Goal: Obtain resource: Download file/media

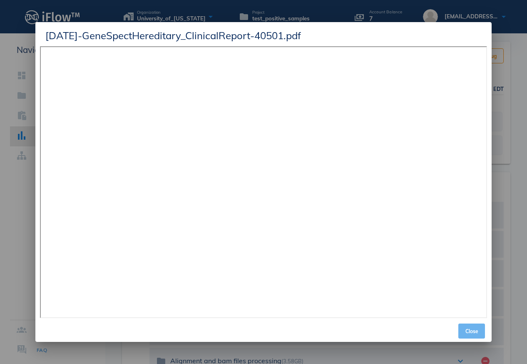
click at [473, 330] on span "Close" at bounding box center [472, 331] width 20 height 6
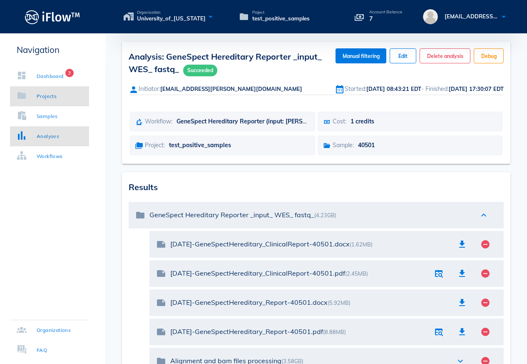
click at [39, 97] on div "Projects" at bounding box center [37, 96] width 40 height 8
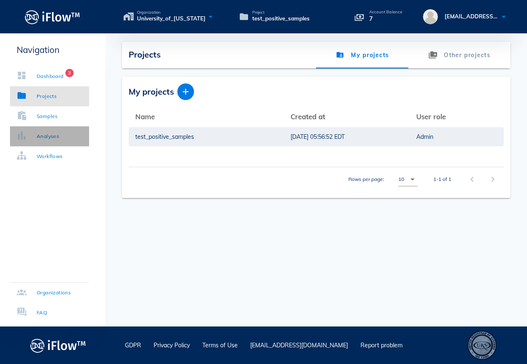
click at [51, 138] on div "Analyses" at bounding box center [48, 136] width 22 height 8
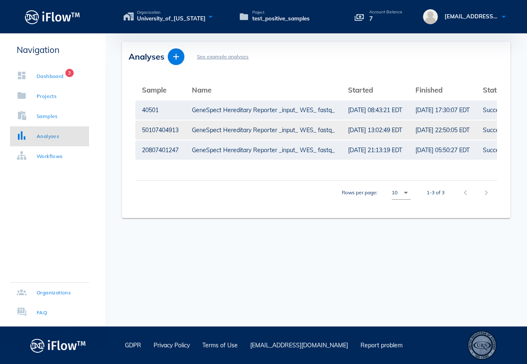
click at [216, 132] on div "GeneSpect Hereditary Reporter _input_ WES_ fastq_" at bounding box center [263, 129] width 143 height 19
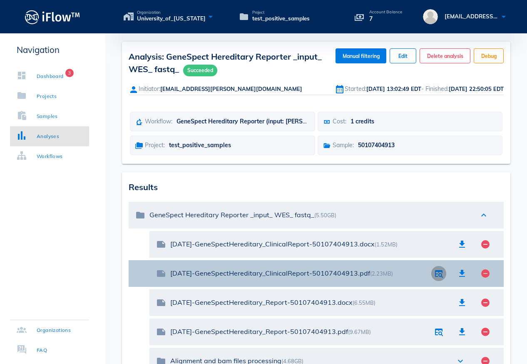
click at [437, 277] on icon "button" at bounding box center [439, 273] width 10 height 10
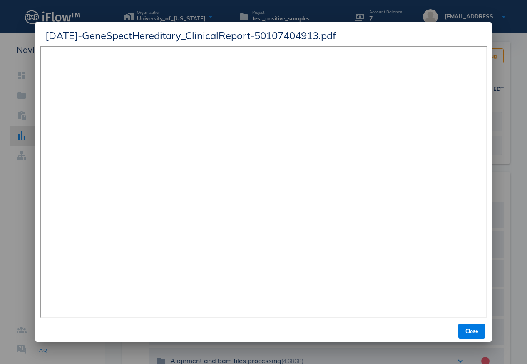
click at [505, 20] on div at bounding box center [263, 182] width 527 height 364
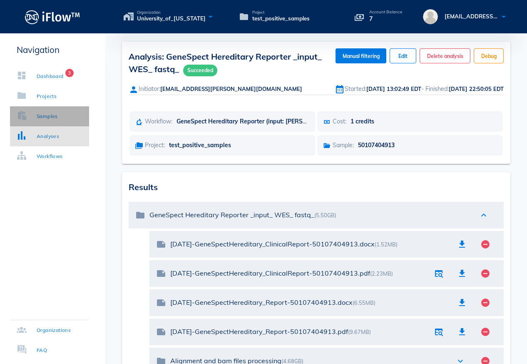
click at [43, 117] on div "Samples" at bounding box center [47, 116] width 21 height 8
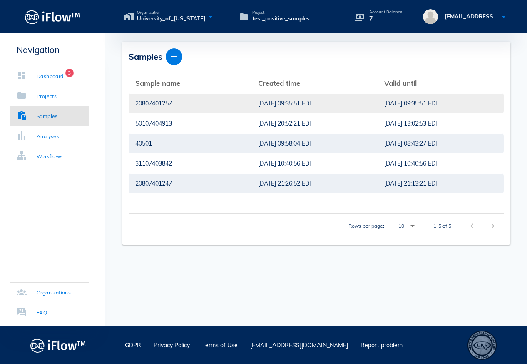
click at [275, 106] on div "[DATE] 09:35:51 EDT" at bounding box center [314, 103] width 113 height 19
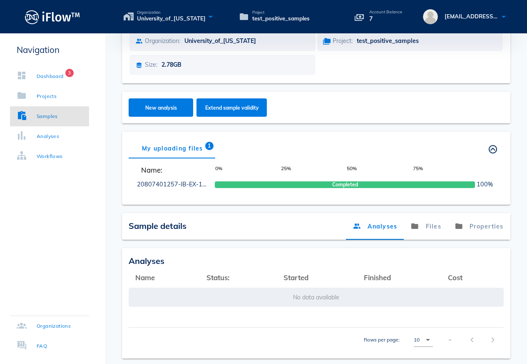
scroll to position [109, 0]
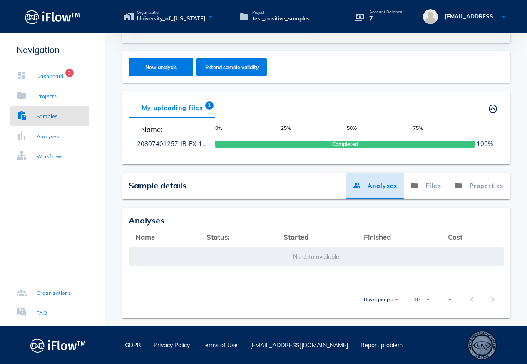
click at [377, 187] on link "Analyses" at bounding box center [375, 185] width 58 height 27
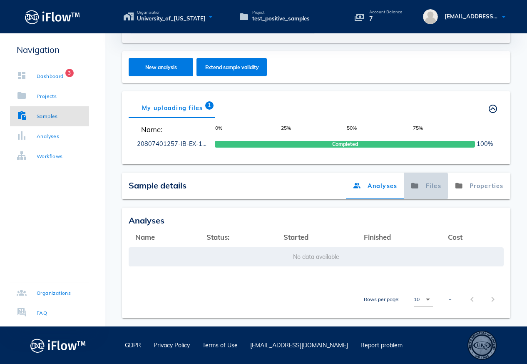
click at [427, 189] on link "Files" at bounding box center [426, 185] width 44 height 27
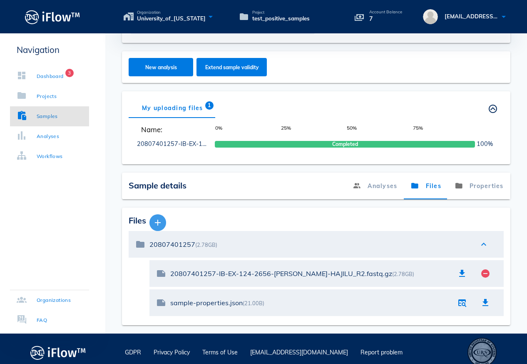
click at [160, 223] on icon "button" at bounding box center [158, 222] width 10 height 10
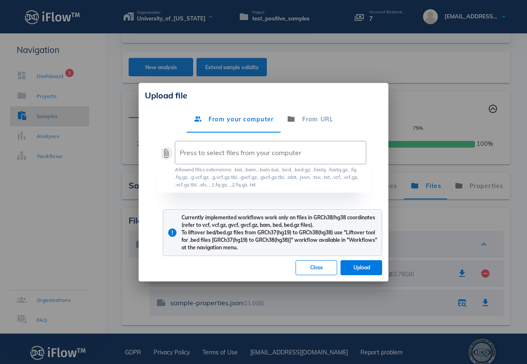
click at [166, 153] on button "attach_file" at bounding box center [166, 153] width 10 height 10
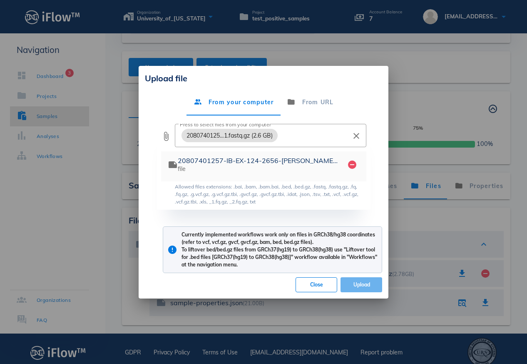
click at [361, 284] on span "Upload" at bounding box center [361, 284] width 28 height 6
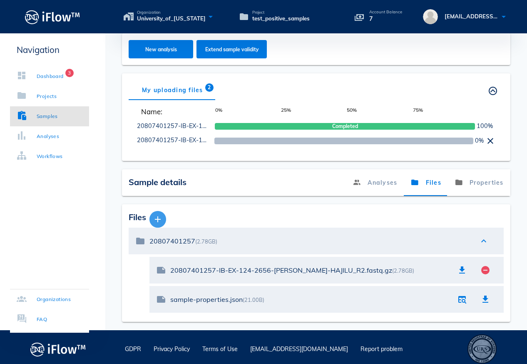
scroll to position [131, 0]
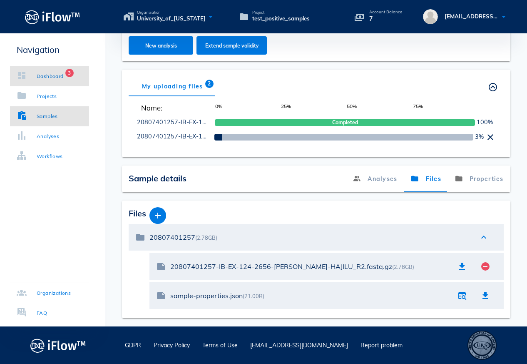
click at [46, 77] on div "Dashboard" at bounding box center [50, 76] width 27 height 8
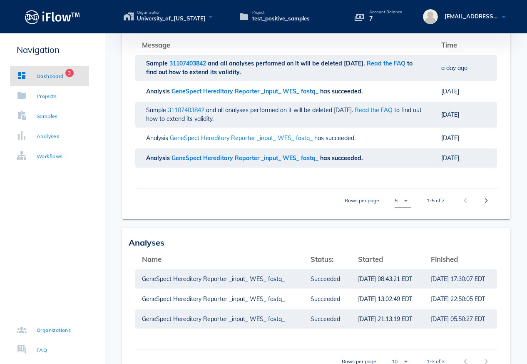
scroll to position [168, 0]
click at [74, 140] on link "Analyses" at bounding box center [49, 136] width 79 height 20
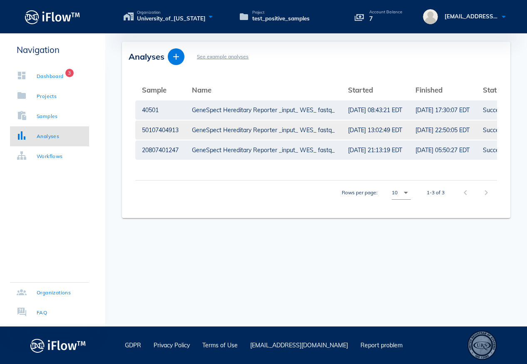
click at [270, 133] on div "GeneSpect Hereditary Reporter _input_ WES_ fastq_" at bounding box center [263, 129] width 143 height 19
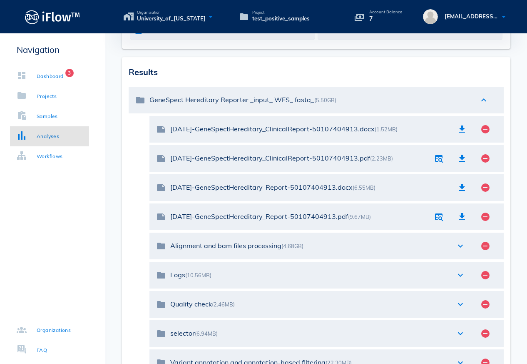
scroll to position [117, 0]
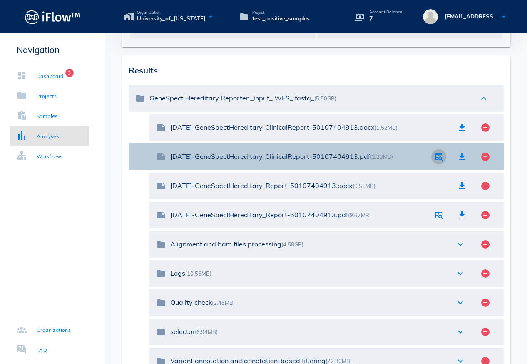
click at [441, 159] on icon "button" at bounding box center [439, 157] width 10 height 10
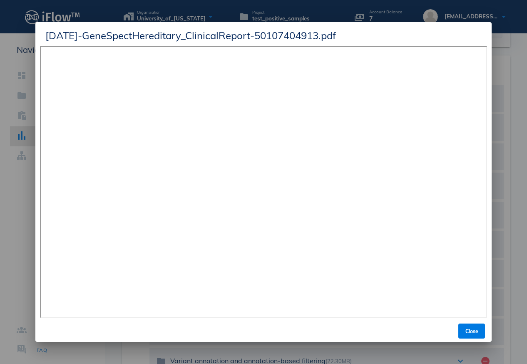
click at [507, 105] on div at bounding box center [263, 182] width 527 height 364
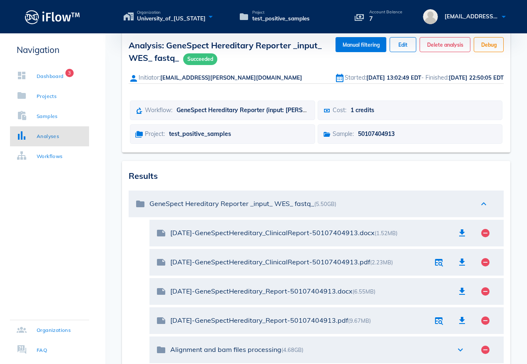
scroll to position [0, 0]
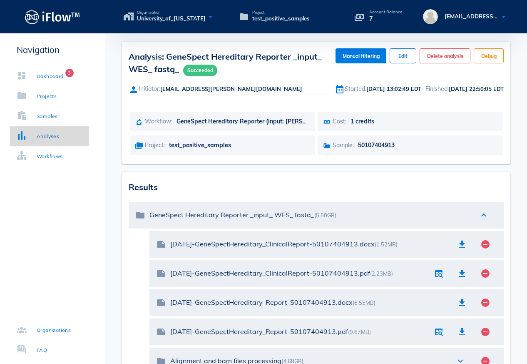
click at [34, 134] on div "Analyses" at bounding box center [38, 136] width 42 height 8
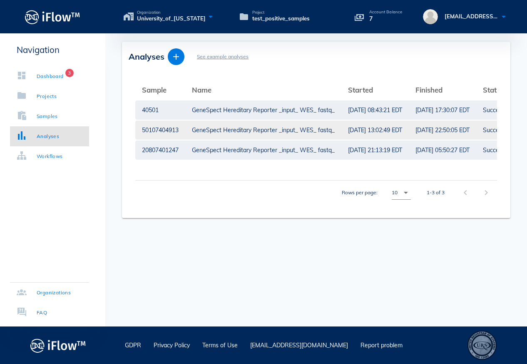
click at [238, 130] on div "GeneSpect Hereditary Reporter _input_ WES_ fastq_" at bounding box center [263, 129] width 143 height 19
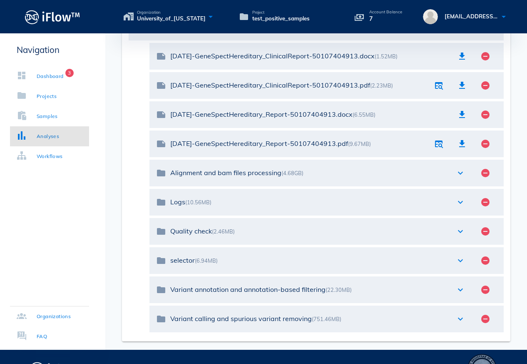
scroll to position [188, 0]
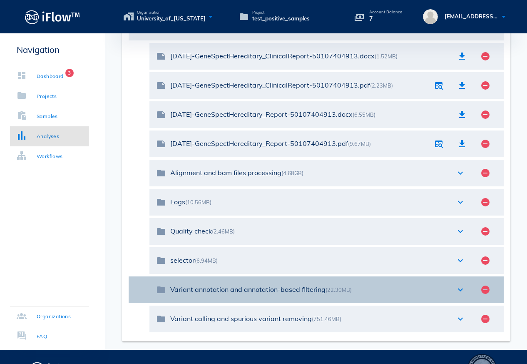
click at [461, 290] on icon "expand_more" at bounding box center [461, 289] width 10 height 10
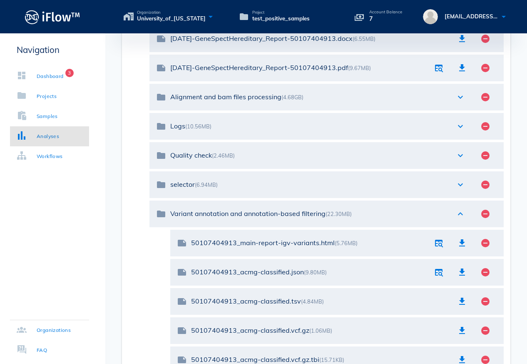
scroll to position [289, 0]
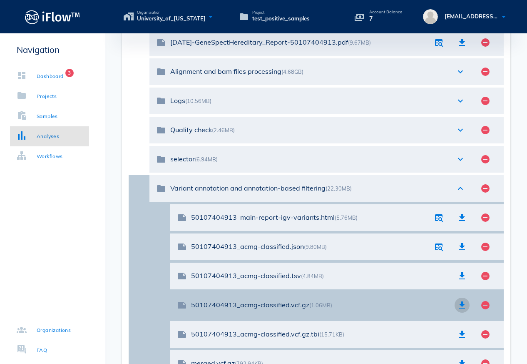
click at [461, 305] on icon "button" at bounding box center [462, 305] width 10 height 10
